Goal: Find contact information: Find contact information

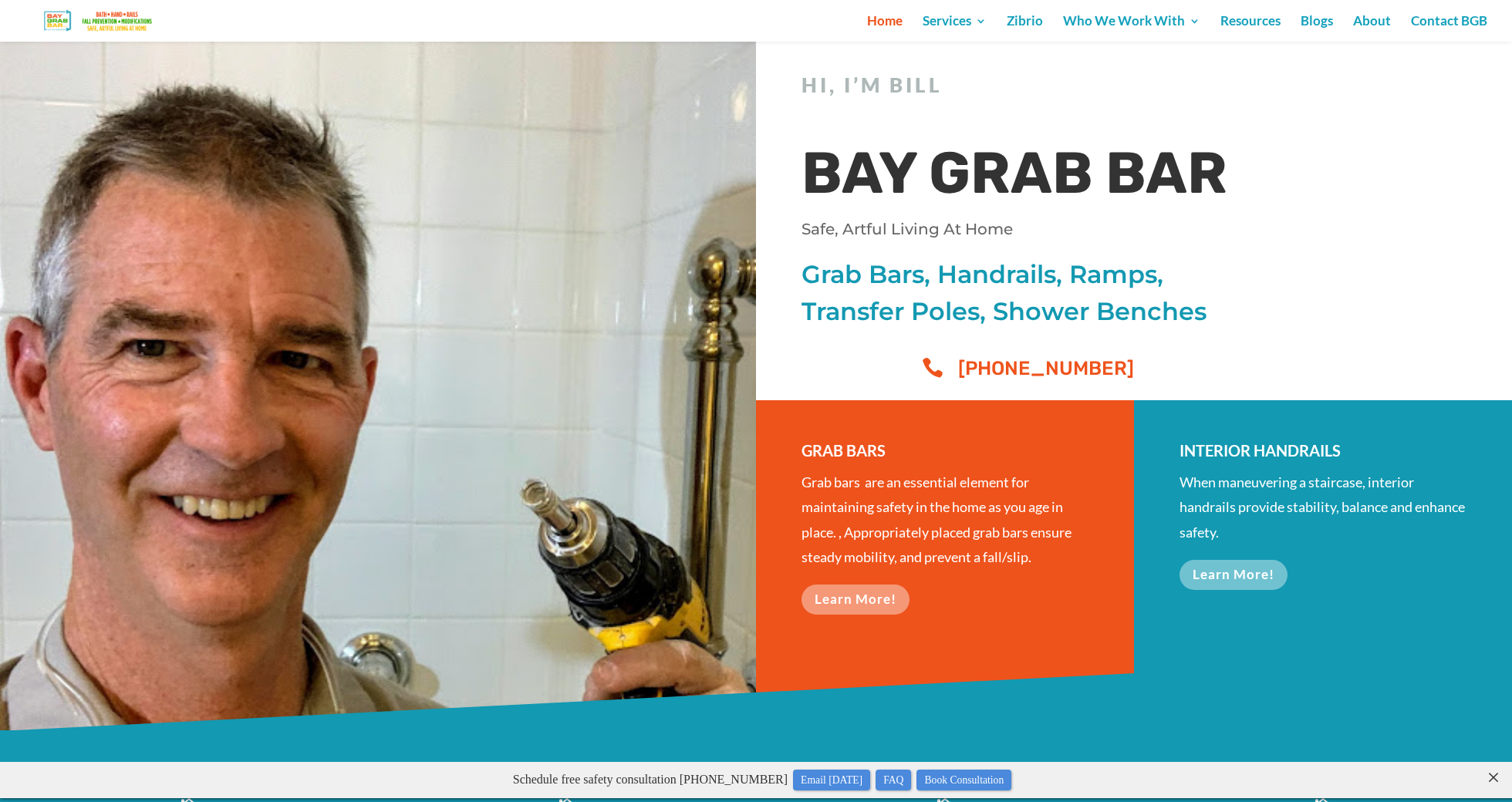
scroll to position [20, 0]
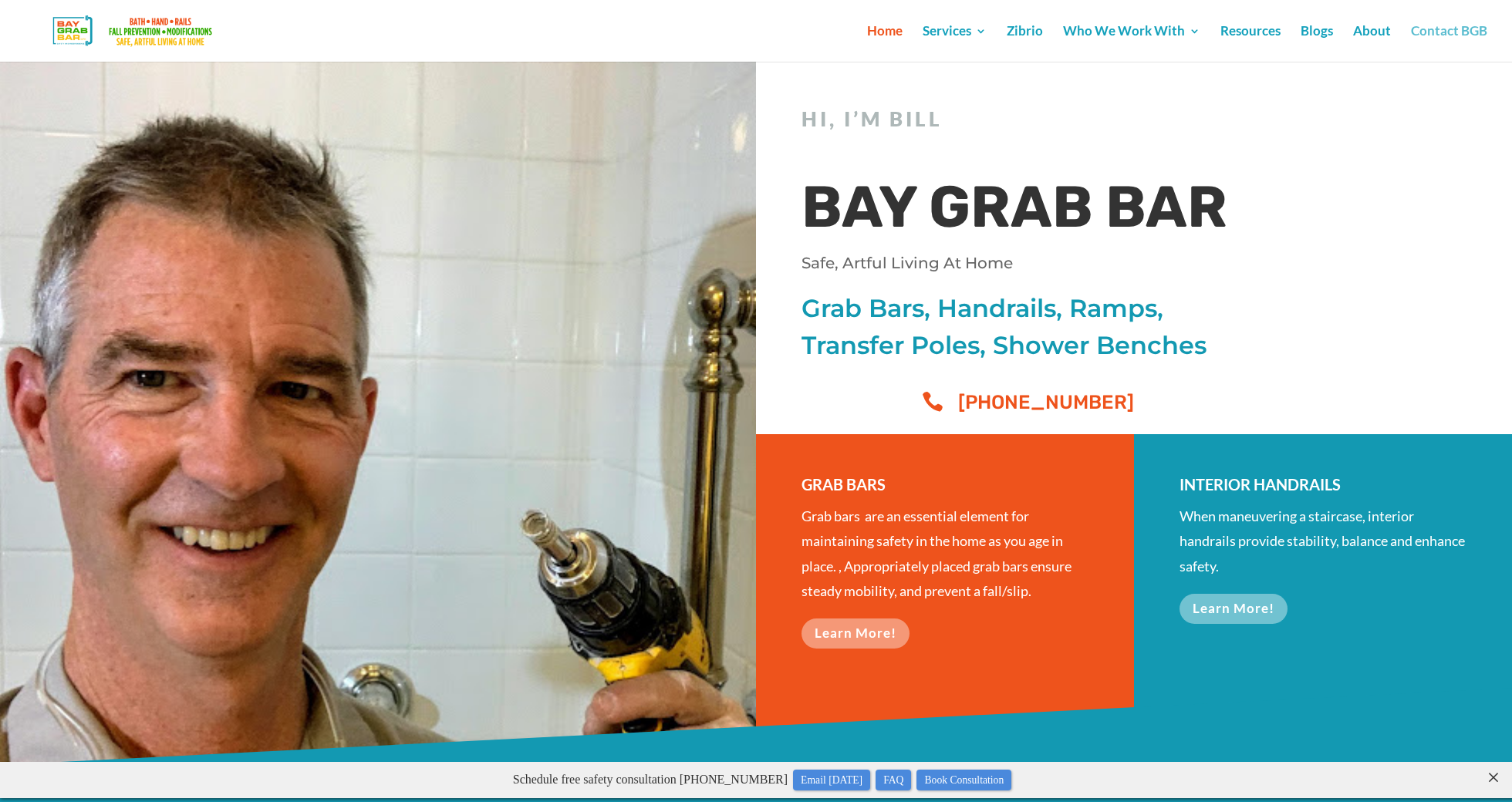
click at [863, 26] on link "Contact BGB" at bounding box center [1449, 43] width 77 height 37
click at [863, 32] on link "About" at bounding box center [1371, 43] width 37 height 37
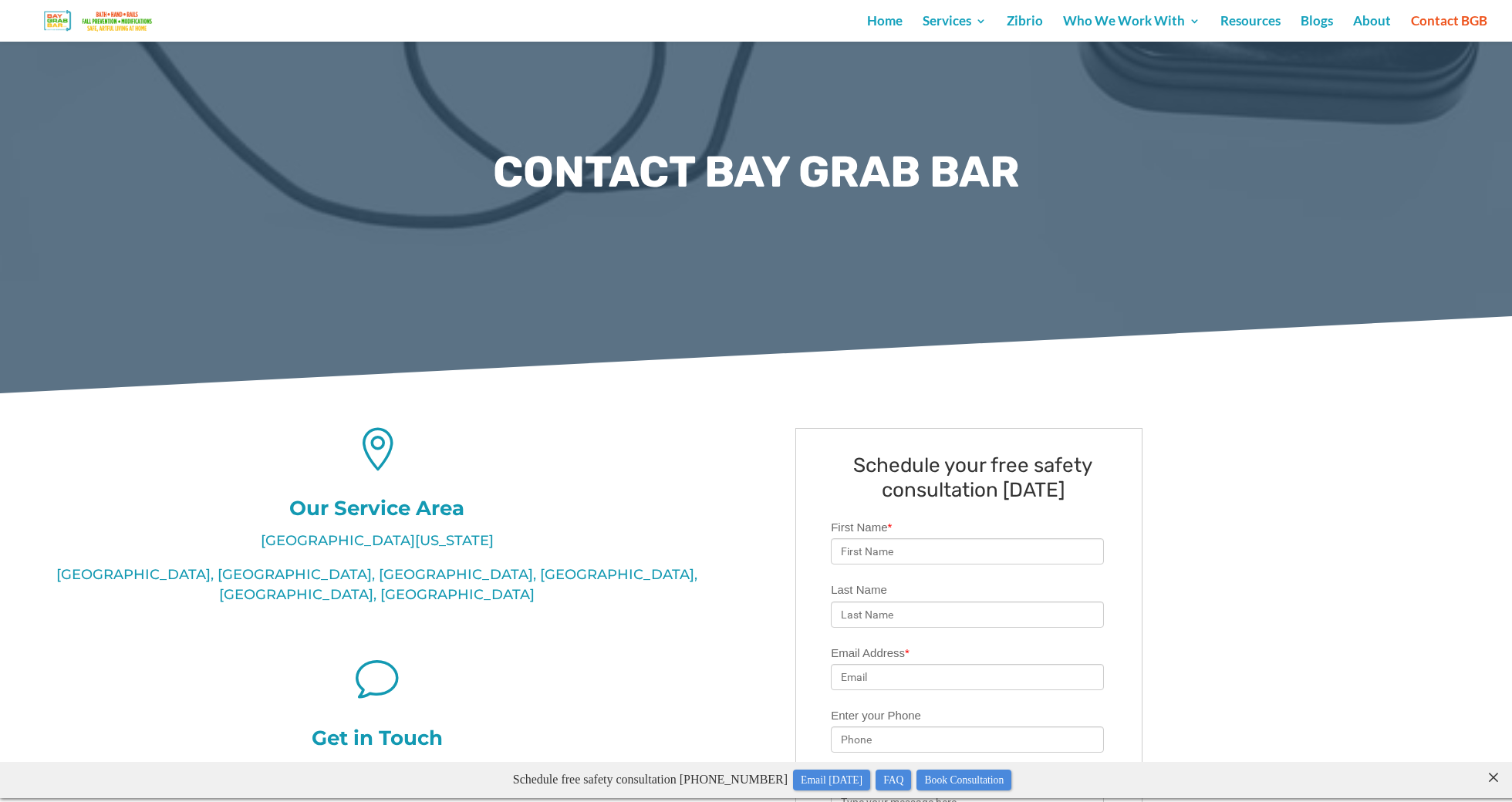
scroll to position [61, 0]
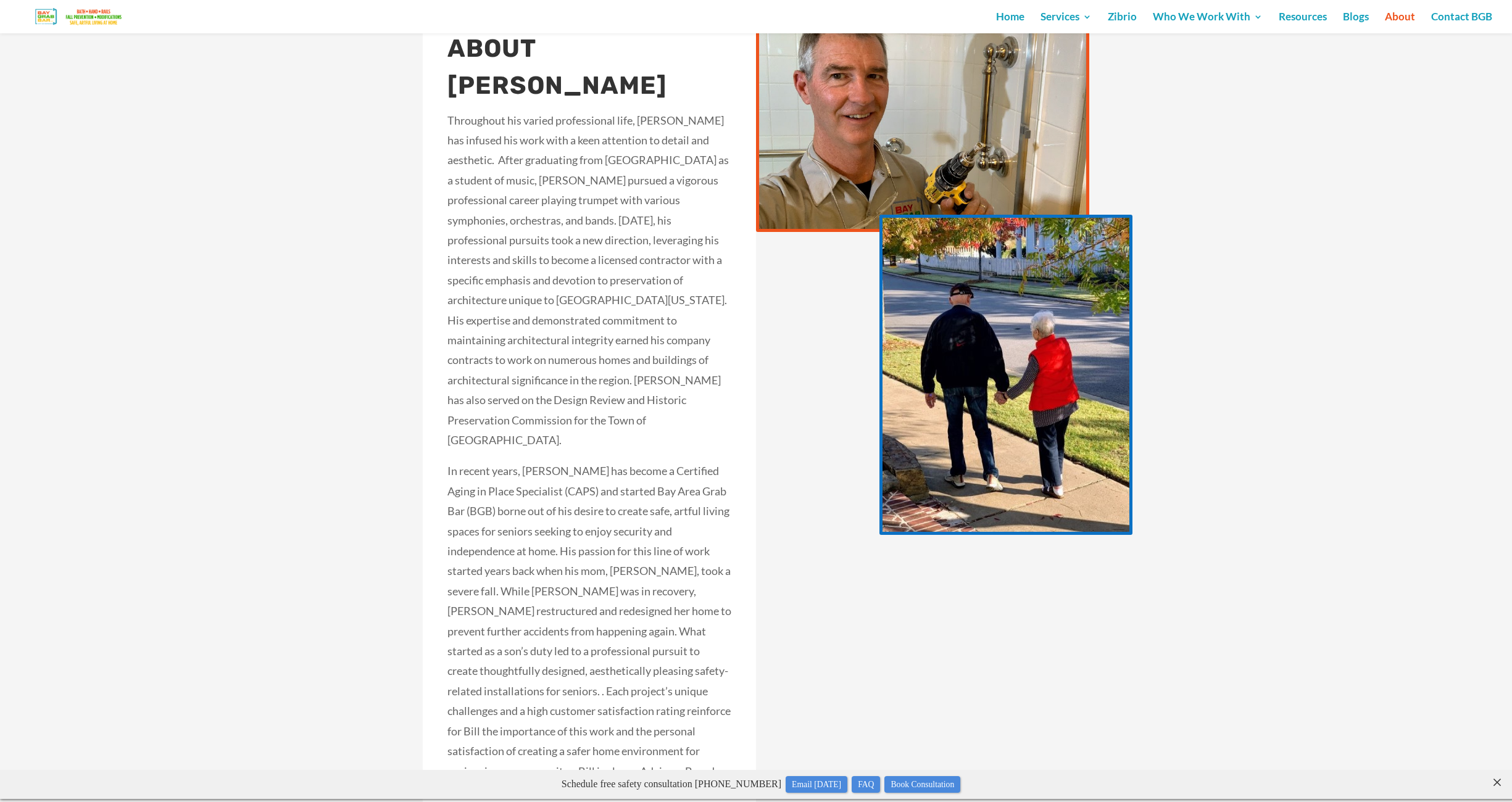
scroll to position [1604, 0]
